Goal: Transaction & Acquisition: Book appointment/travel/reservation

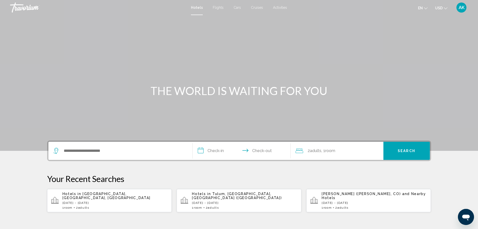
click at [113, 154] on div "Search widget" at bounding box center [120, 151] width 134 height 18
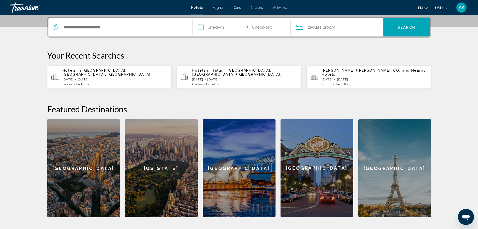
scroll to position [124, 0]
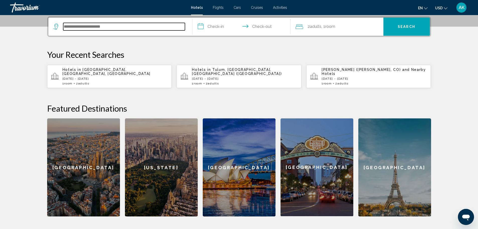
click at [89, 28] on input "Search widget" at bounding box center [124, 27] width 122 height 8
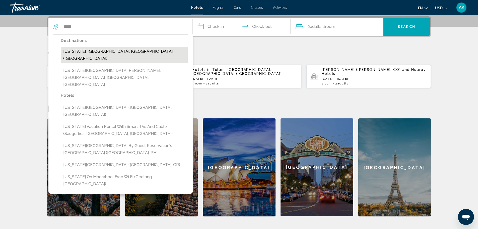
click at [99, 51] on button "[US_STATE], [GEOGRAPHIC_DATA], [GEOGRAPHIC_DATA] ([GEOGRAPHIC_DATA])" at bounding box center [124, 55] width 127 height 17
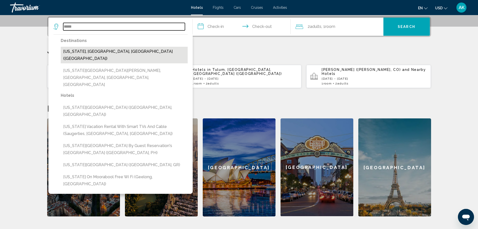
type input "**********"
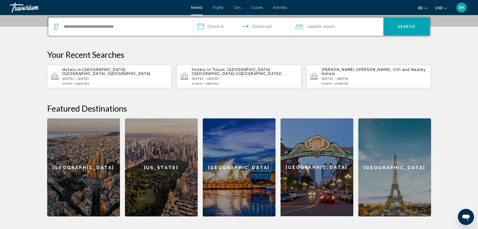
click at [221, 25] on input "**********" at bounding box center [243, 28] width 100 height 20
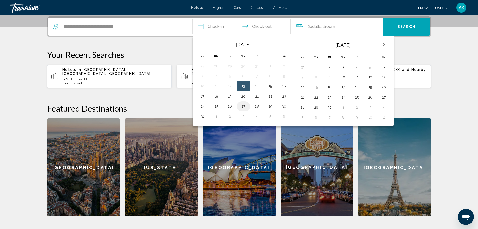
click at [241, 106] on button "27" at bounding box center [244, 106] width 8 height 7
click at [286, 107] on button "30" at bounding box center [284, 106] width 8 height 7
type input "**********"
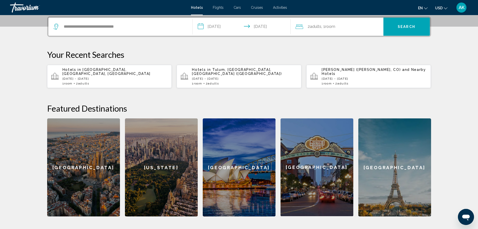
click at [399, 28] on span "Search" at bounding box center [407, 27] width 18 height 4
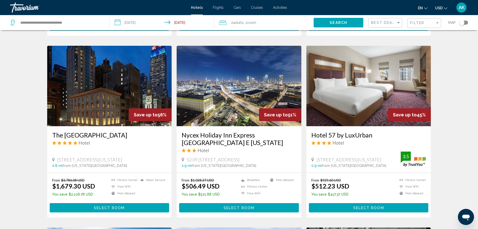
scroll to position [201, 0]
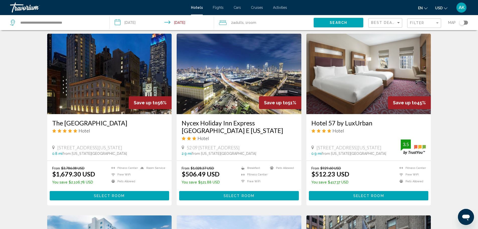
click at [372, 191] on button "Select Room" at bounding box center [369, 195] width 120 height 9
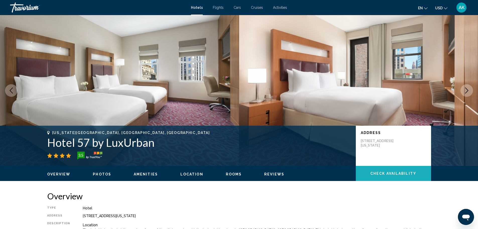
click at [382, 173] on span "Check Availability" at bounding box center [394, 173] width 46 height 4
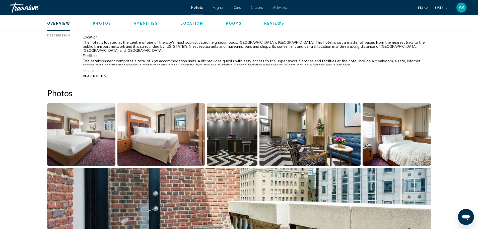
scroll to position [151, 0]
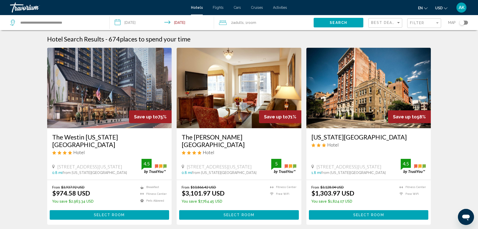
click at [128, 22] on input "**********" at bounding box center [163, 23] width 107 height 17
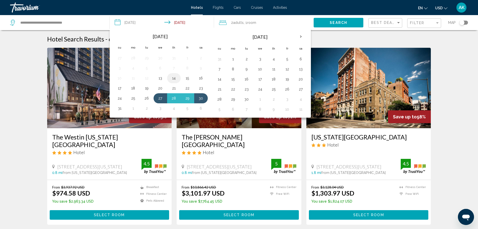
click at [174, 81] on button "14" at bounding box center [174, 78] width 8 height 7
click at [200, 80] on button "16" at bounding box center [201, 78] width 8 height 7
type input "**********"
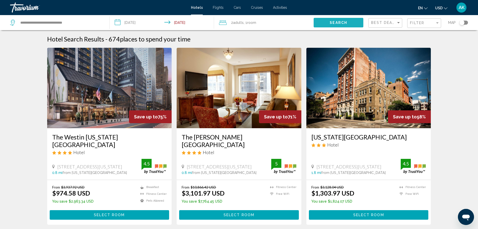
click at [336, 21] on span "Search" at bounding box center [339, 23] width 18 height 4
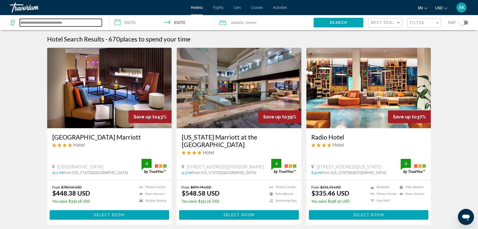
click at [81, 26] on input "**********" at bounding box center [61, 23] width 82 height 8
drag, startPoint x: 83, startPoint y: 21, endPoint x: 4, endPoint y: 20, distance: 79.1
click at [4, 20] on app-destination-search "**********" at bounding box center [55, 22] width 110 height 15
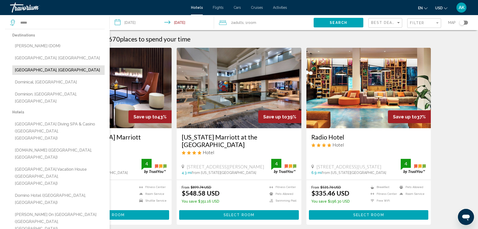
click at [76, 69] on button "[GEOGRAPHIC_DATA], [GEOGRAPHIC_DATA]" at bounding box center [58, 70] width 92 height 10
type input "**********"
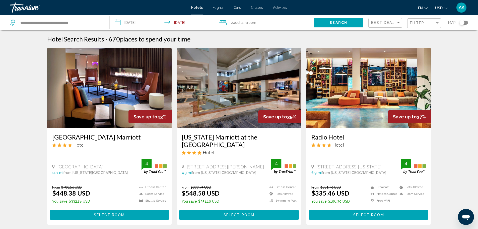
click at [142, 21] on input "**********" at bounding box center [163, 23] width 107 height 17
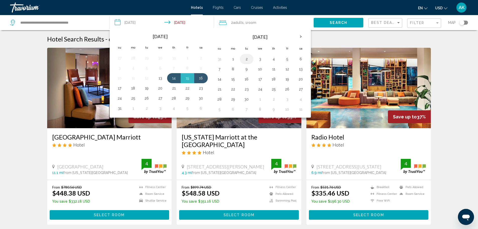
click at [247, 60] on button "2" at bounding box center [247, 58] width 8 height 7
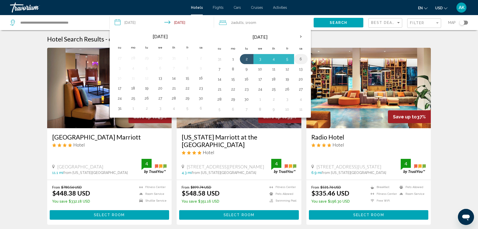
click at [301, 61] on button "6" at bounding box center [301, 58] width 8 height 7
type input "**********"
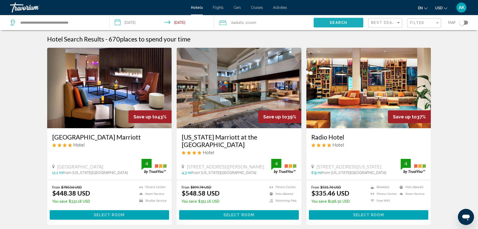
click at [348, 19] on button "Search" at bounding box center [339, 22] width 50 height 9
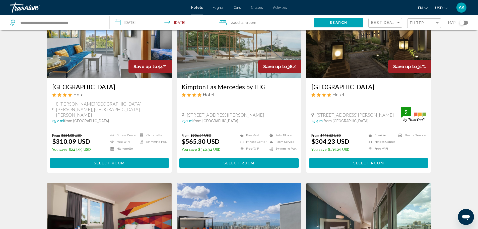
scroll to position [25, 0]
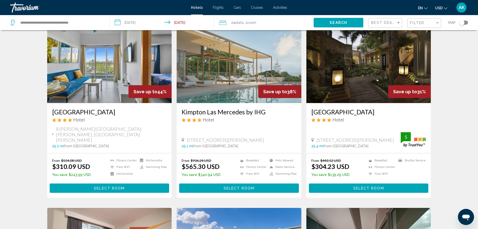
click at [358, 74] on img "Main content" at bounding box center [369, 63] width 125 height 80
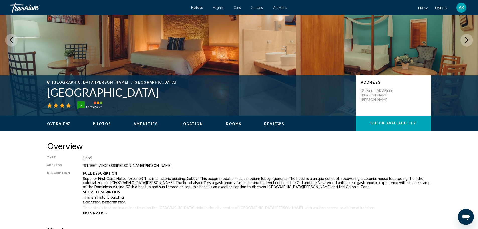
click at [100, 122] on span "Photos" at bounding box center [102, 124] width 18 height 4
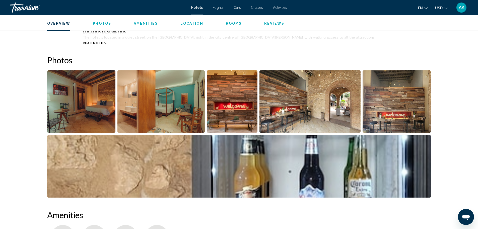
scroll to position [245, 0]
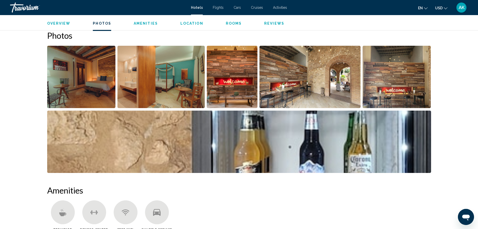
click at [74, 91] on img "Open full-screen image slider" at bounding box center [81, 77] width 69 height 62
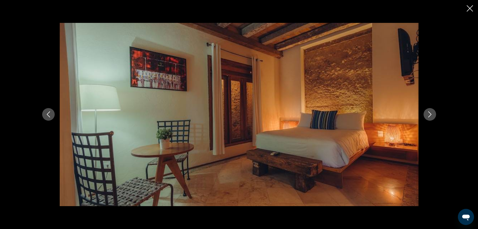
click at [430, 116] on icon "Next image" at bounding box center [430, 114] width 6 height 6
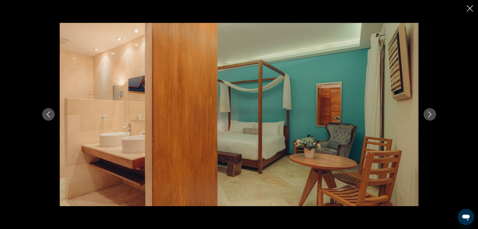
click at [430, 116] on icon "Next image" at bounding box center [430, 114] width 6 height 6
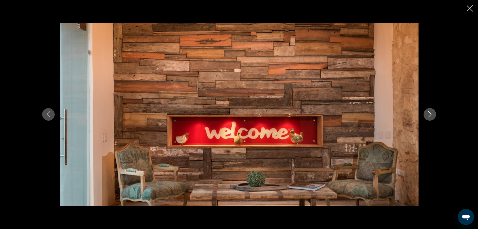
click at [430, 116] on icon "Next image" at bounding box center [430, 114] width 6 height 6
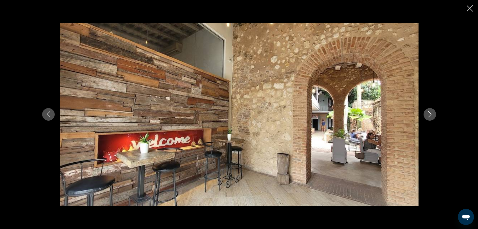
click at [430, 116] on icon "Next image" at bounding box center [430, 114] width 6 height 6
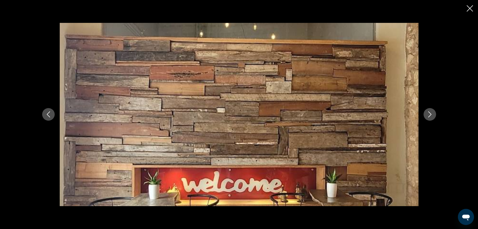
click at [430, 116] on icon "Next image" at bounding box center [430, 114] width 6 height 6
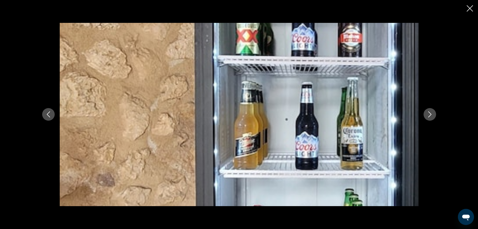
click at [430, 116] on icon "Next image" at bounding box center [430, 114] width 6 height 6
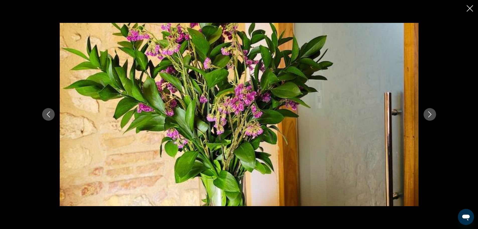
click at [430, 116] on icon "Next image" at bounding box center [430, 114] width 6 height 6
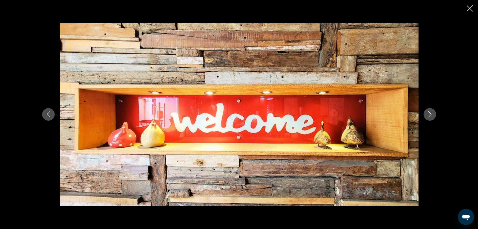
click at [430, 116] on icon "Next image" at bounding box center [430, 114] width 6 height 6
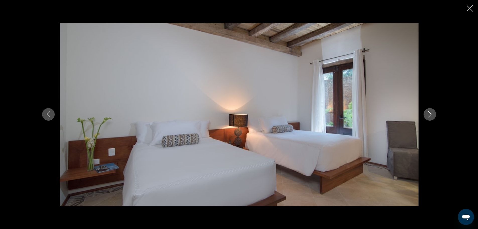
click at [430, 116] on icon "Next image" at bounding box center [430, 114] width 6 height 6
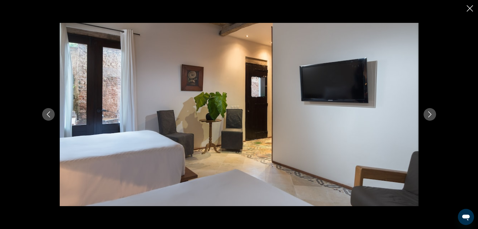
click at [430, 116] on icon "Next image" at bounding box center [430, 114] width 6 height 6
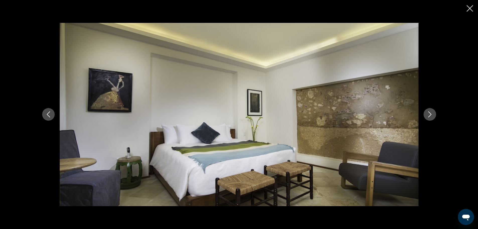
click at [430, 116] on icon "Next image" at bounding box center [429, 114] width 3 height 6
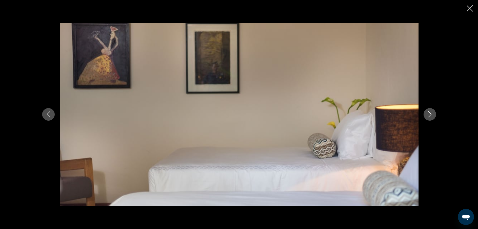
click at [430, 116] on icon "Next image" at bounding box center [429, 114] width 3 height 6
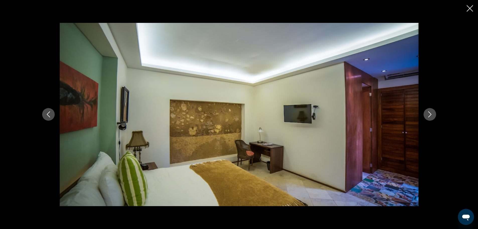
click at [430, 116] on icon "Next image" at bounding box center [429, 114] width 3 height 6
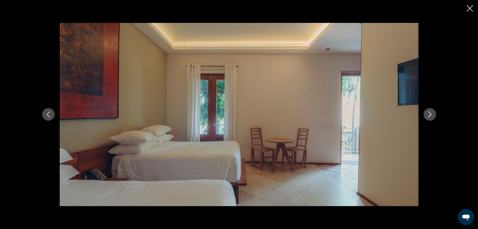
click at [465, 11] on div "Main content" at bounding box center [239, 114] width 478 height 229
click at [471, 9] on icon "Close slideshow" at bounding box center [470, 8] width 6 height 6
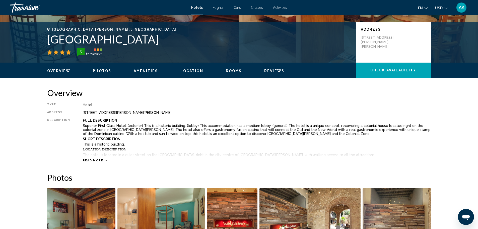
scroll to position [70, 0]
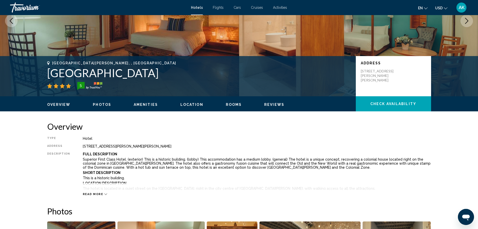
click at [388, 103] on span "Check Availability" at bounding box center [394, 104] width 46 height 4
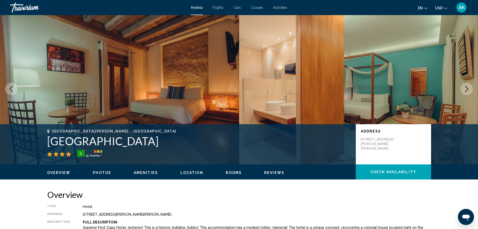
scroll to position [0, 0]
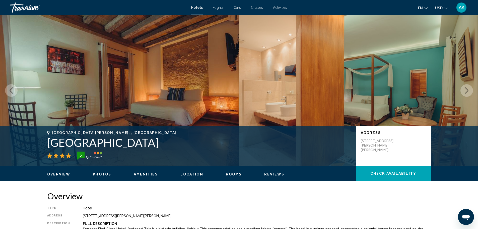
click at [198, 7] on span "Hotels" at bounding box center [197, 8] width 12 height 4
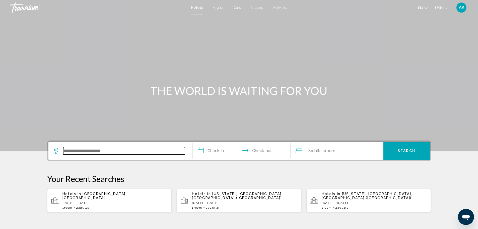
click at [105, 150] on input "Search widget" at bounding box center [124, 151] width 122 height 8
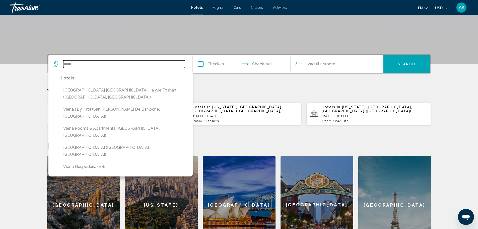
scroll to position [74, 0]
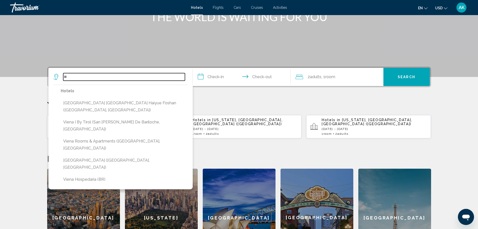
type input "*"
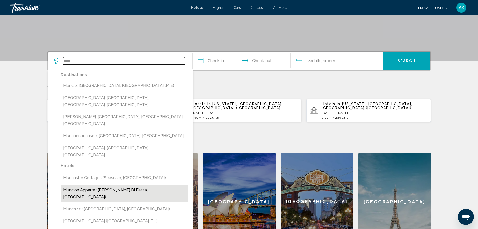
scroll to position [99, 0]
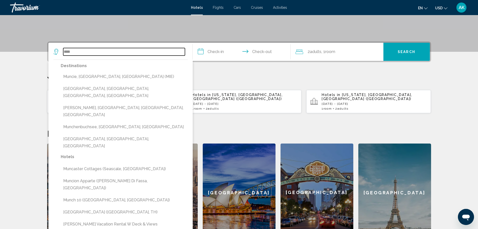
type input "****"
